Goal: Entertainment & Leisure: Browse casually

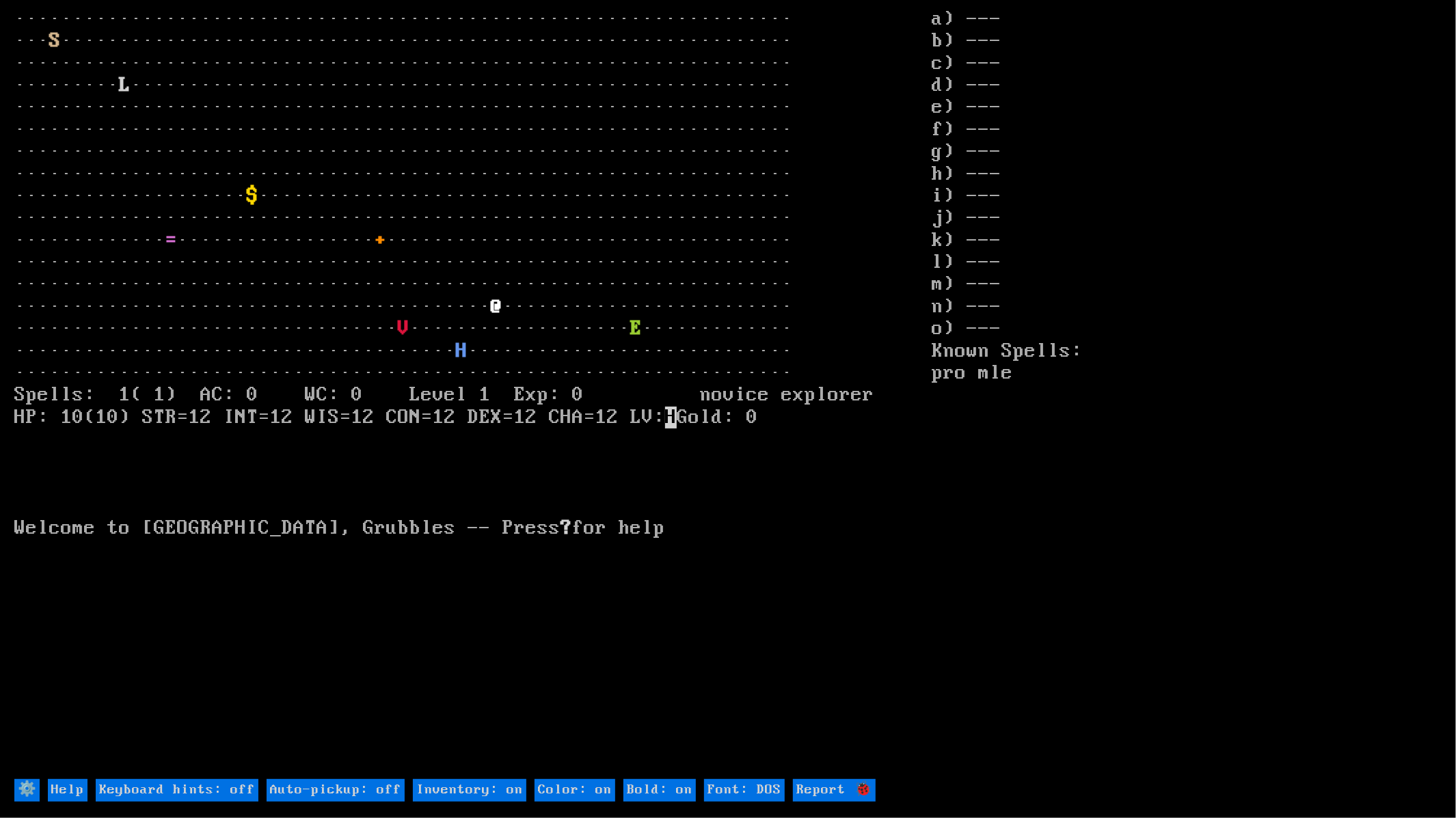
click at [967, 637] on stats "a) --- b) --- c) --- d) --- e) --- f) --- g) --- h) --- i) --- j) --- k) --- l)…" at bounding box center [1186, 392] width 510 height 768
